Goal: Information Seeking & Learning: Learn about a topic

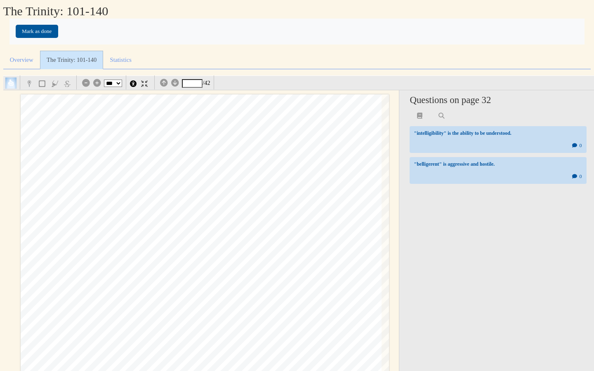
select select "***"
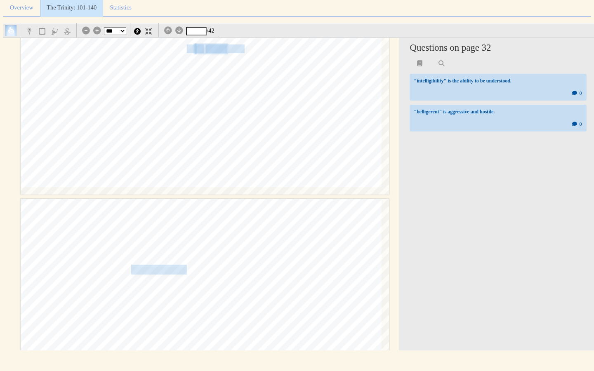
scroll to position [18215, 0]
click at [221, 50] on span "[DEMOGRAPHIC_DATA]" at bounding box center [254, 47] width 96 height 8
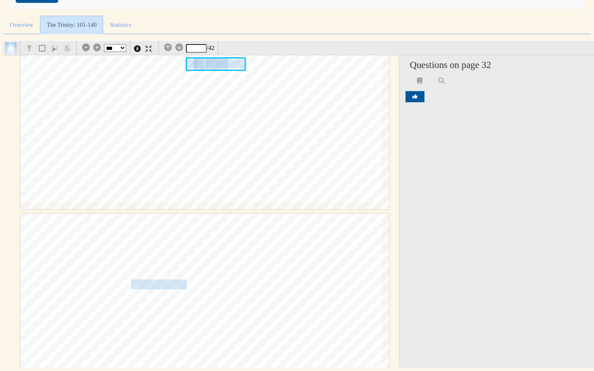
scroll to position [70, 0]
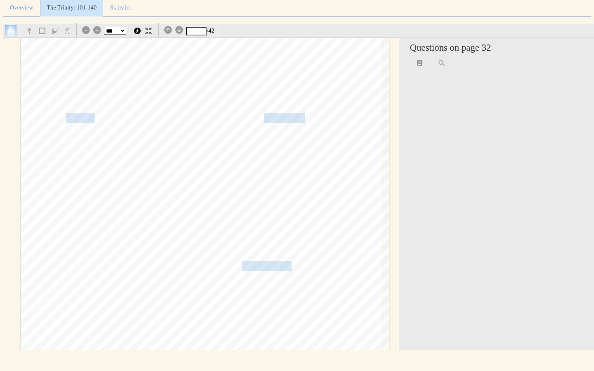
scroll to position [18526, 0]
click at [84, 121] on span "exegetes" at bounding box center [80, 117] width 28 height 9
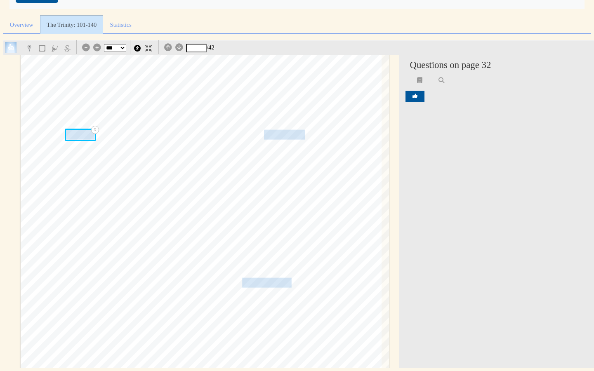
scroll to position [104, 0]
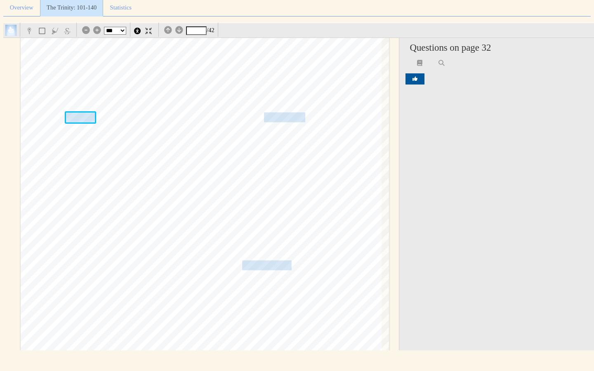
click at [175, 157] on span at bounding box center [176, 154] width 2 height 9
click at [281, 122] on span "[DEMOGRAPHIC_DATA] a wry smile," at bounding box center [292, 118] width 143 height 9
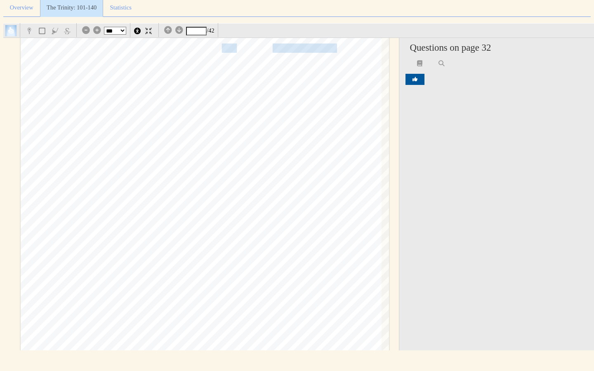
scroll to position [19040, 0]
click at [280, 95] on span "prevent certain distinctions from being made between" at bounding box center [210, 98] width 185 height 8
click at [230, 43] on span "[PERSON_NAME], we could aver" at bounding box center [207, 42] width 123 height 8
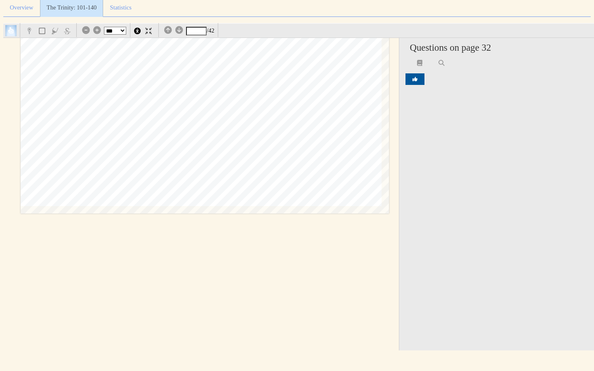
scroll to position [20294, 0]
type input "**"
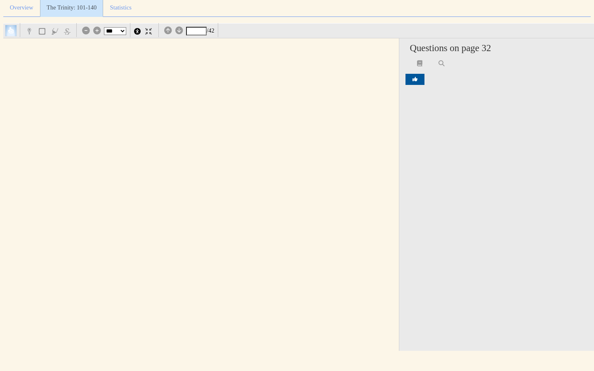
scroll to position [20624, 0]
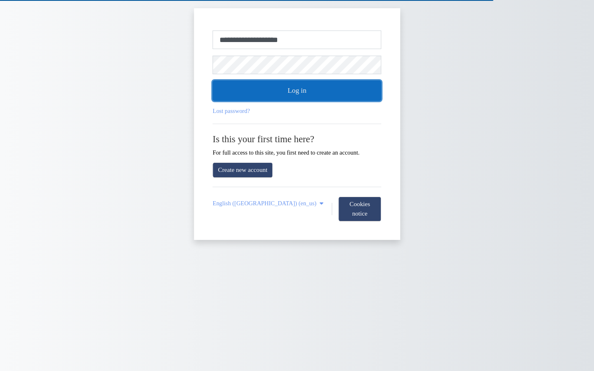
click at [297, 94] on button "Log in" at bounding box center [297, 90] width 169 height 21
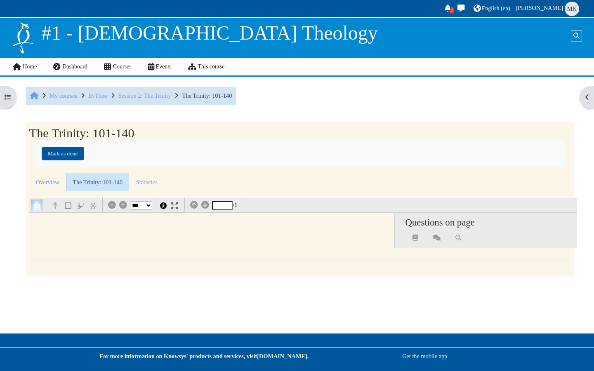
select select "*"
